Goal: Transaction & Acquisition: Purchase product/service

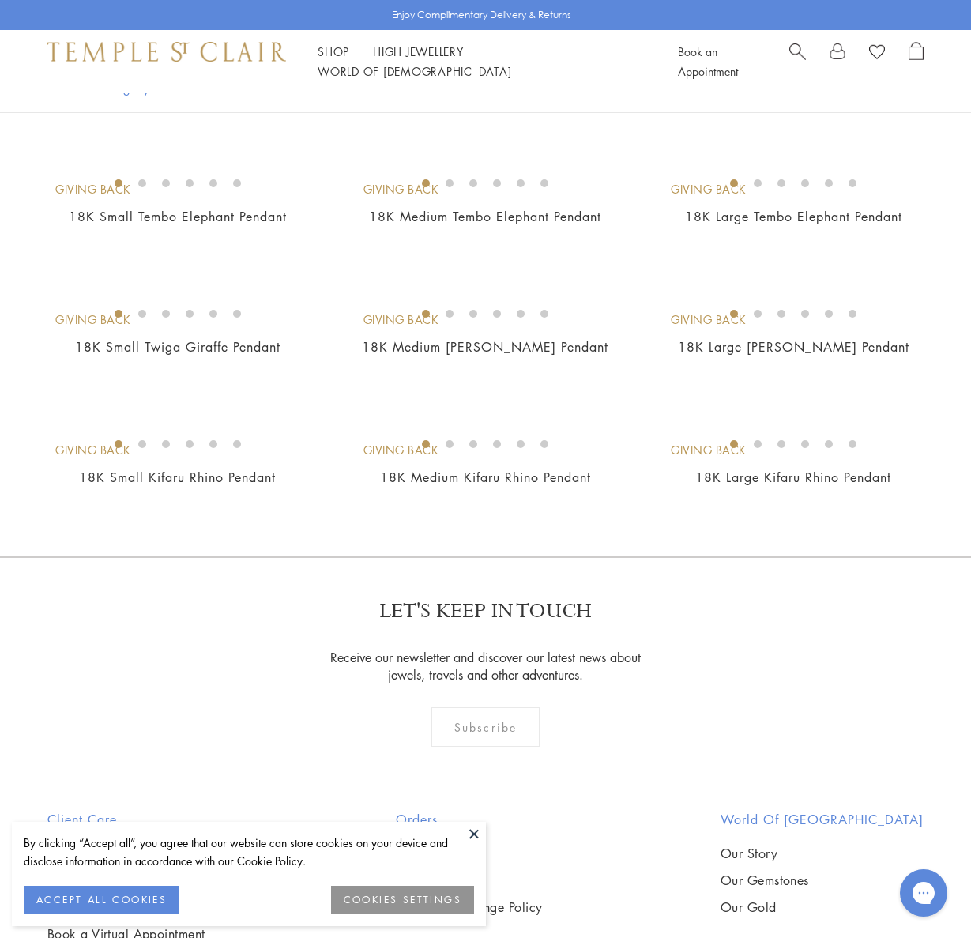
scroll to position [669, 0]
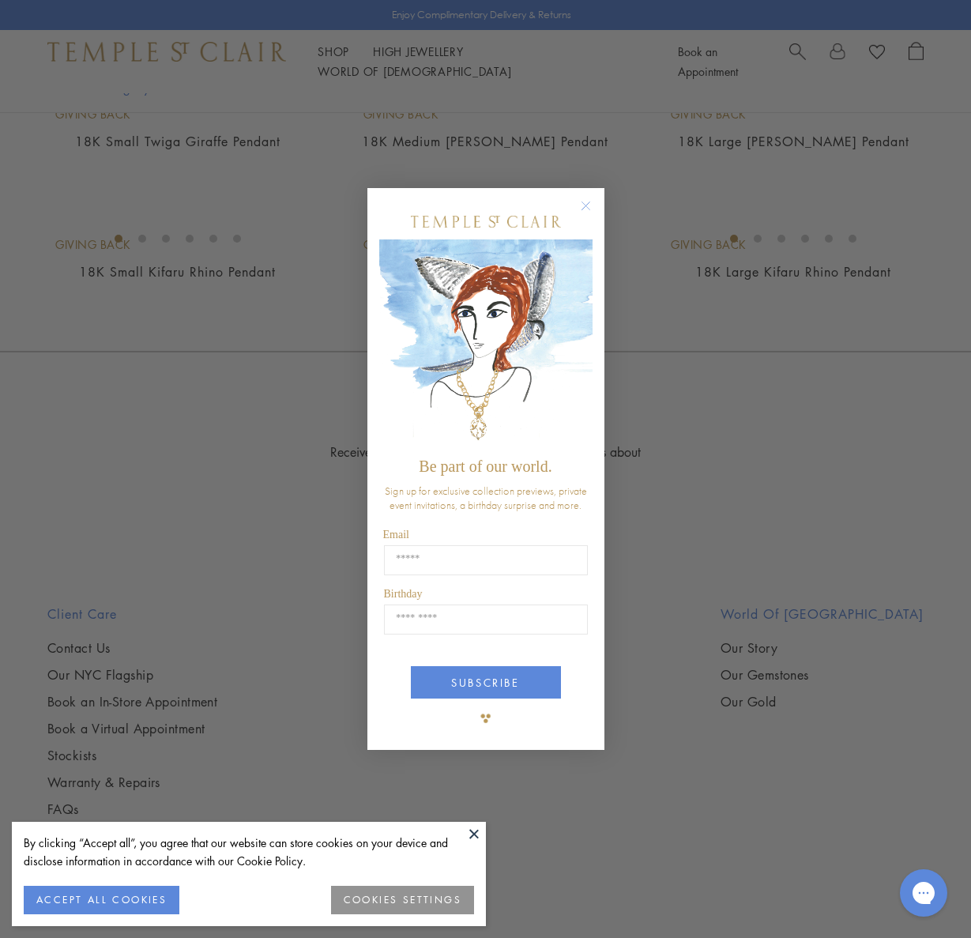
click at [586, 208] on circle "Close dialog" at bounding box center [585, 205] width 19 height 19
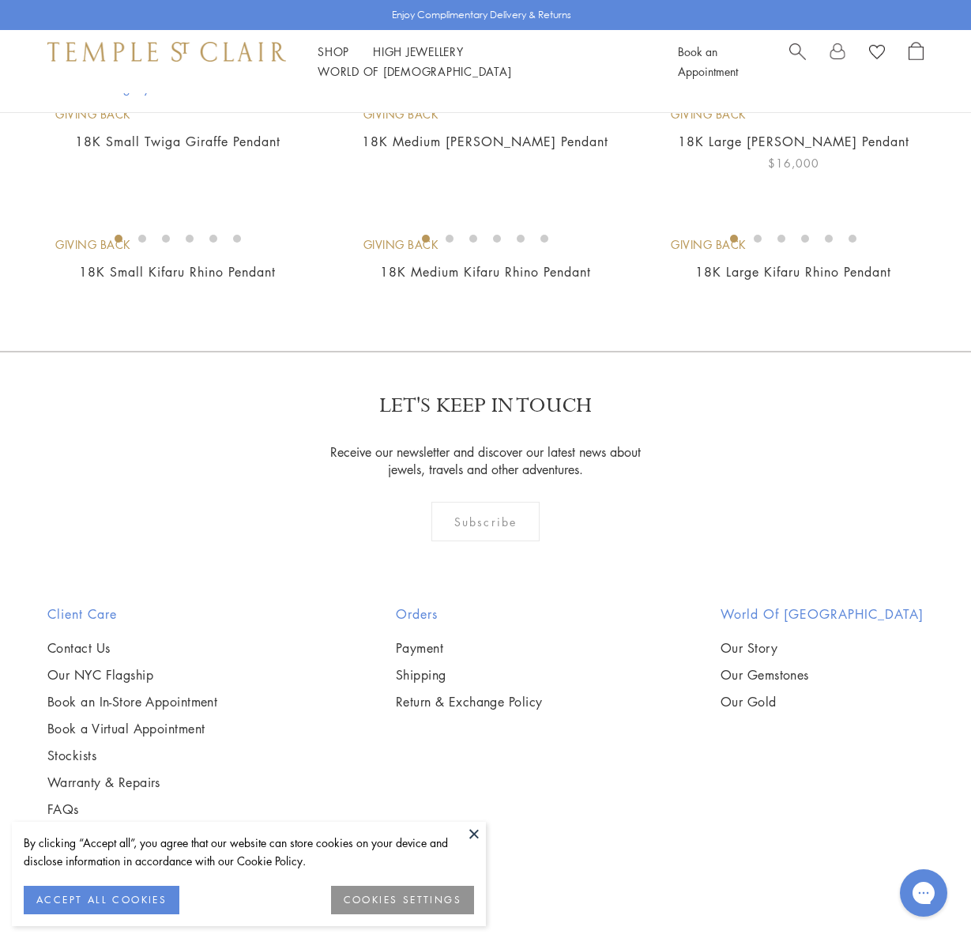
click at [0, 0] on img at bounding box center [0, 0] width 0 height 0
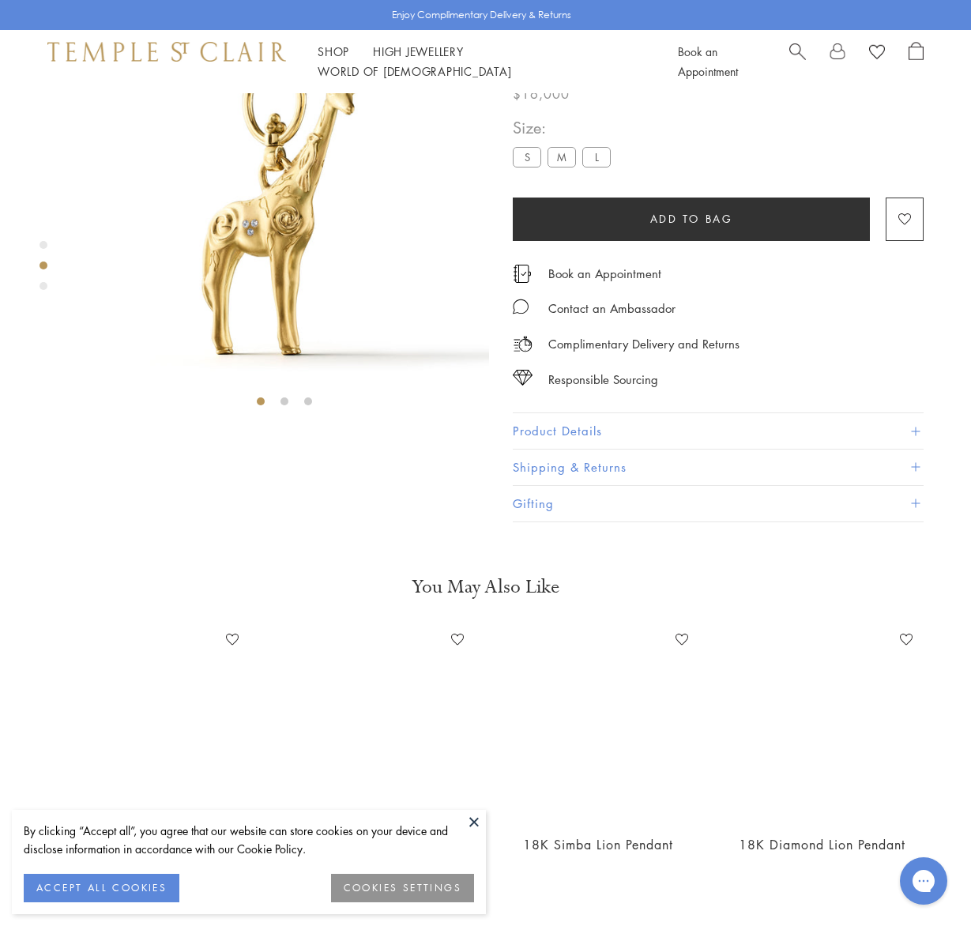
scroll to position [93, 0]
